Goal: Information Seeking & Learning: Learn about a topic

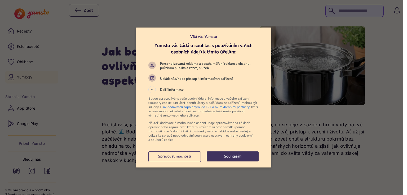
click at [220, 155] on p "Souhlasím" at bounding box center [233, 156] width 52 height 5
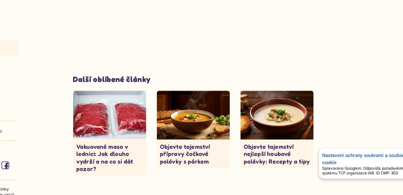
scroll to position [1600, 0]
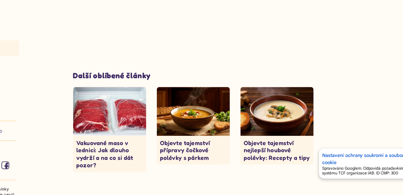
click at [197, 119] on img at bounding box center [197, 128] width 59 height 39
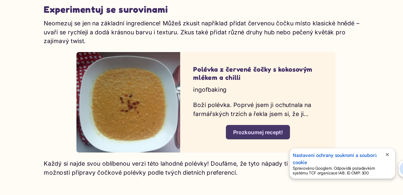
scroll to position [1654, 0]
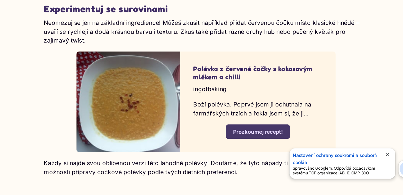
click at [259, 141] on div "Prozkoumej recept!" at bounding box center [273, 144] width 40 height 6
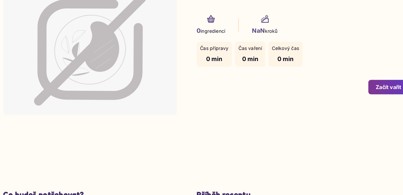
scroll to position [8, 0]
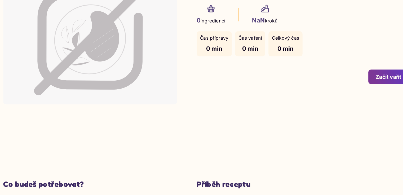
type input "*"
